Goal: Answer question/provide support

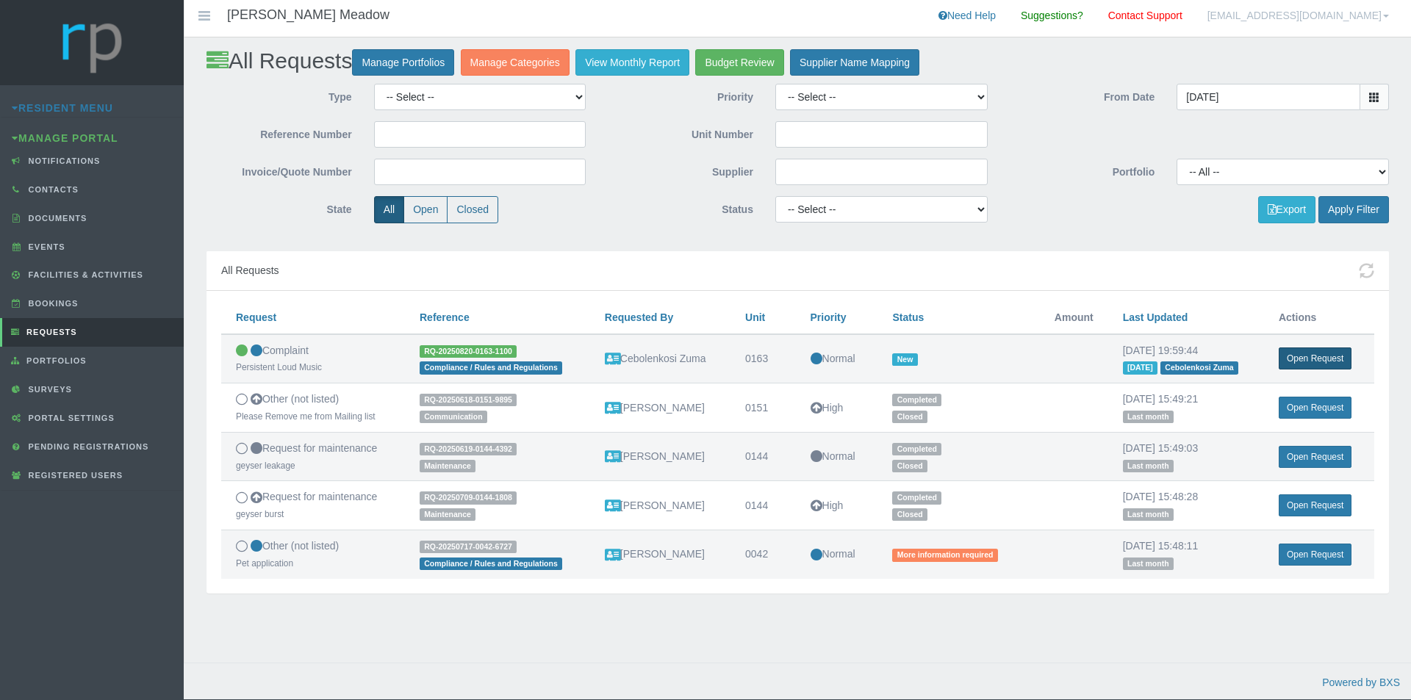
click at [1304, 351] on link "Open Request" at bounding box center [1315, 359] width 73 height 22
click at [1339, 362] on link "Open Request" at bounding box center [1315, 359] width 73 height 22
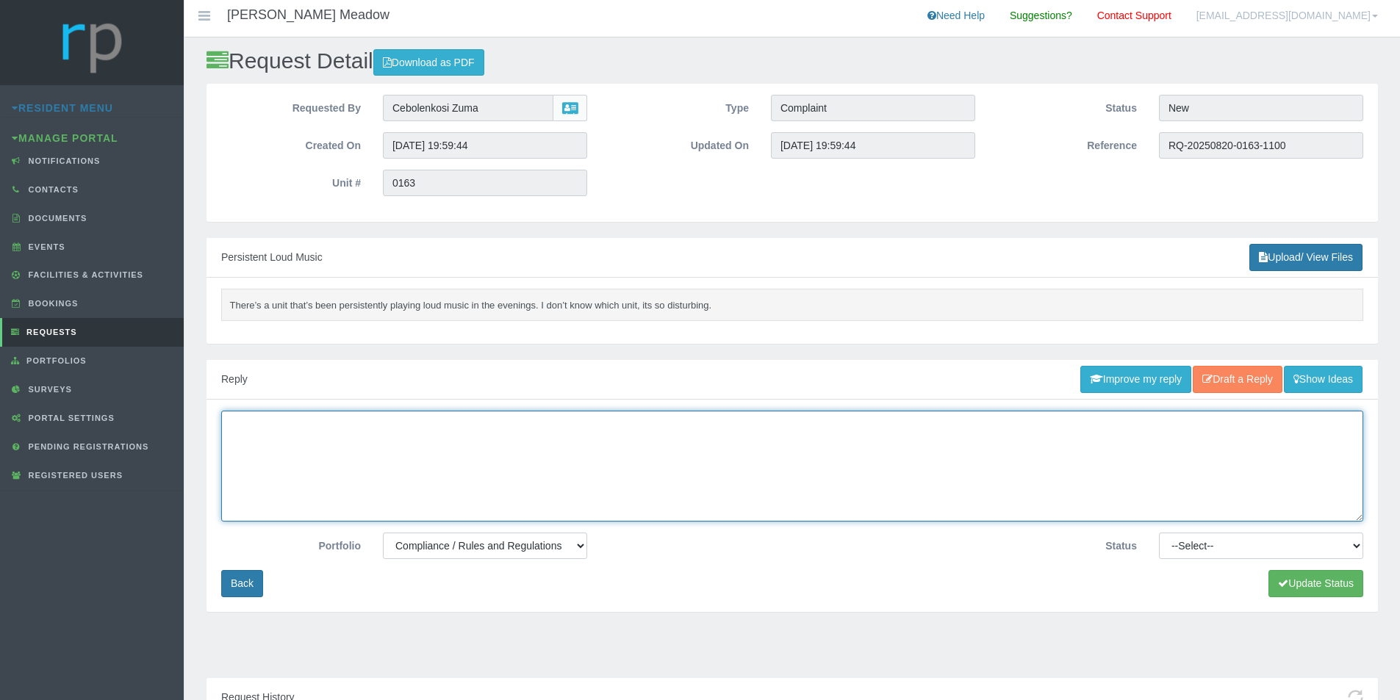
click at [545, 445] on textarea at bounding box center [792, 466] width 1142 height 111
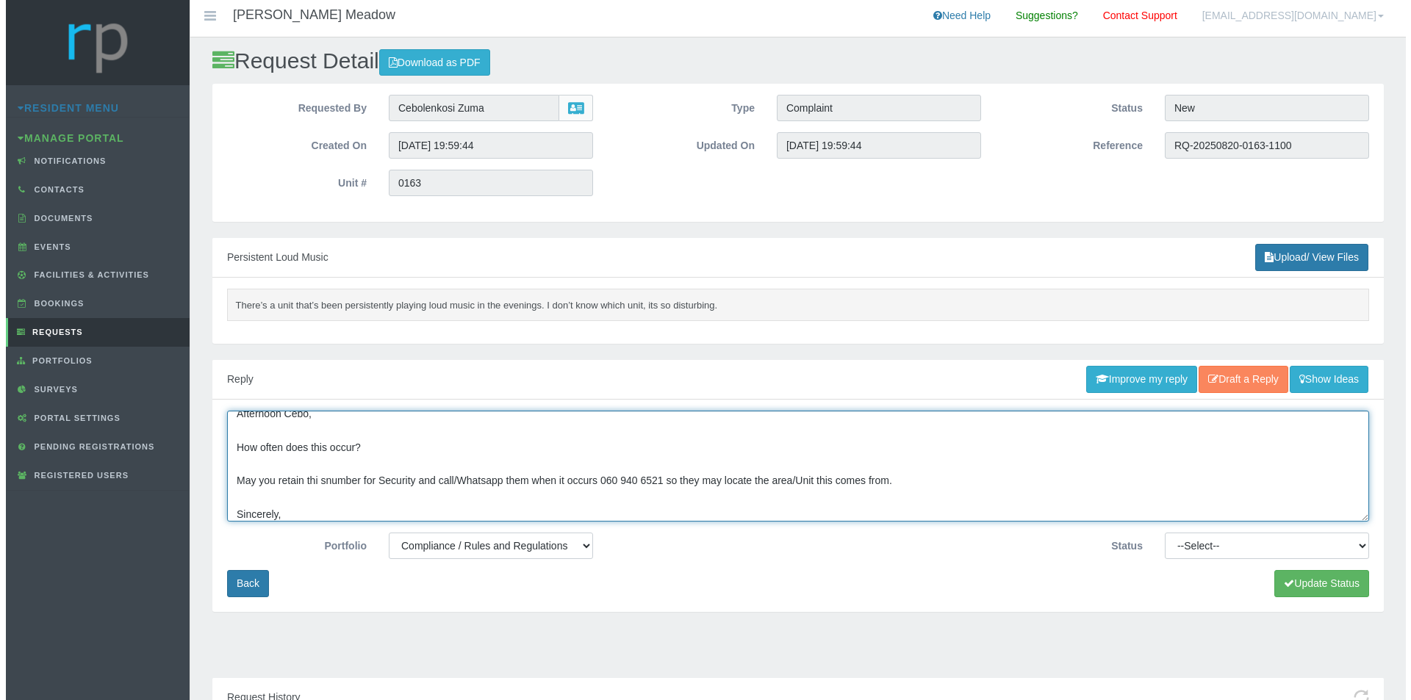
scroll to position [26, 0]
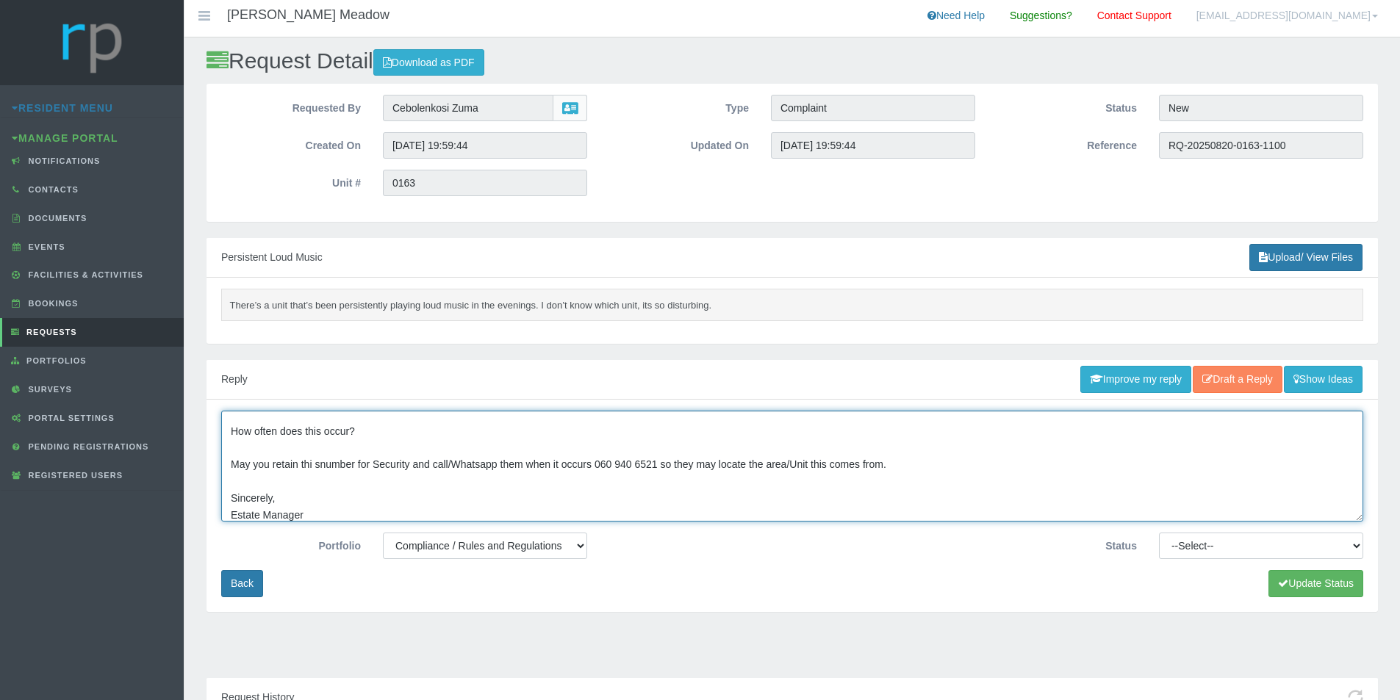
type textarea "Afternoon Cebo, How often does this occur? May you retain thi snumber for Secur…"
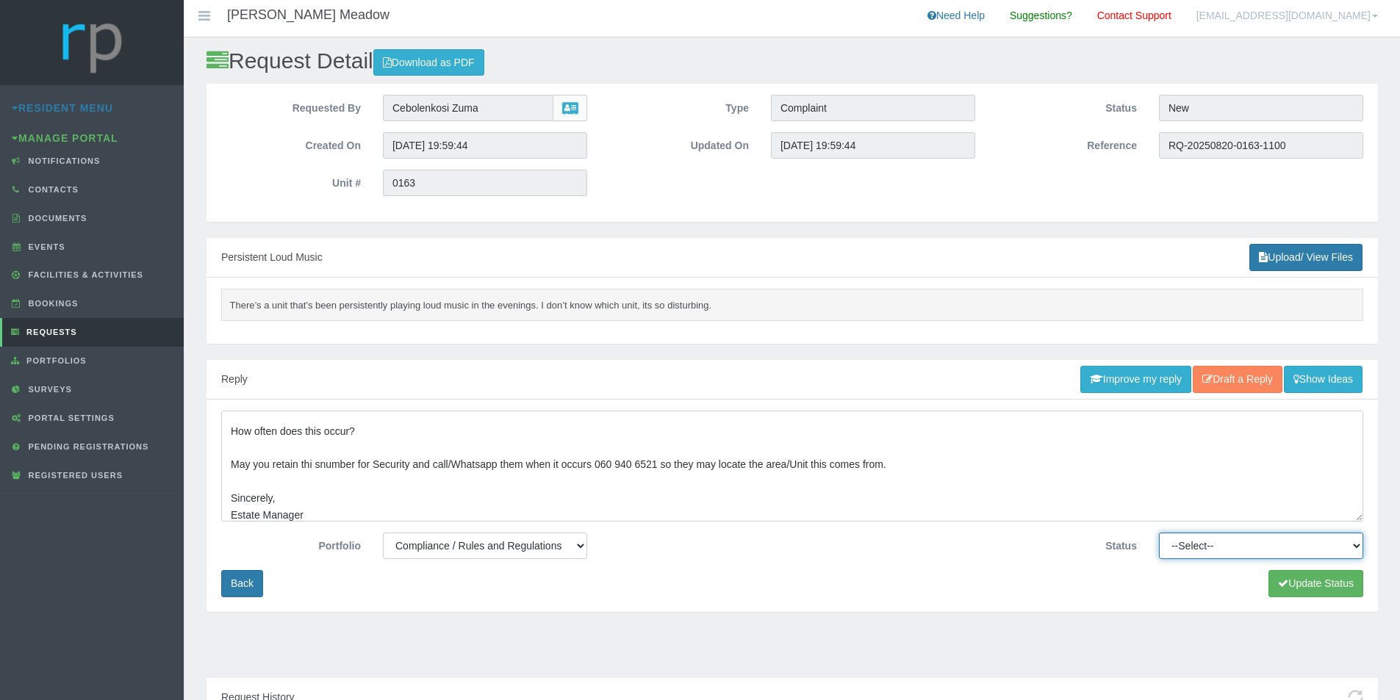
click at [1348, 542] on select "--Select-- Approved Cancelled Completed Declined More information required New …" at bounding box center [1261, 546] width 204 height 26
select select "PENDING"
click at [1159, 533] on select "--Select-- Approved Cancelled Completed Declined More information required New …" at bounding box center [1261, 546] width 204 height 26
click at [1289, 577] on button "Update Status" at bounding box center [1315, 583] width 95 height 27
